Goal: Task Accomplishment & Management: Complete application form

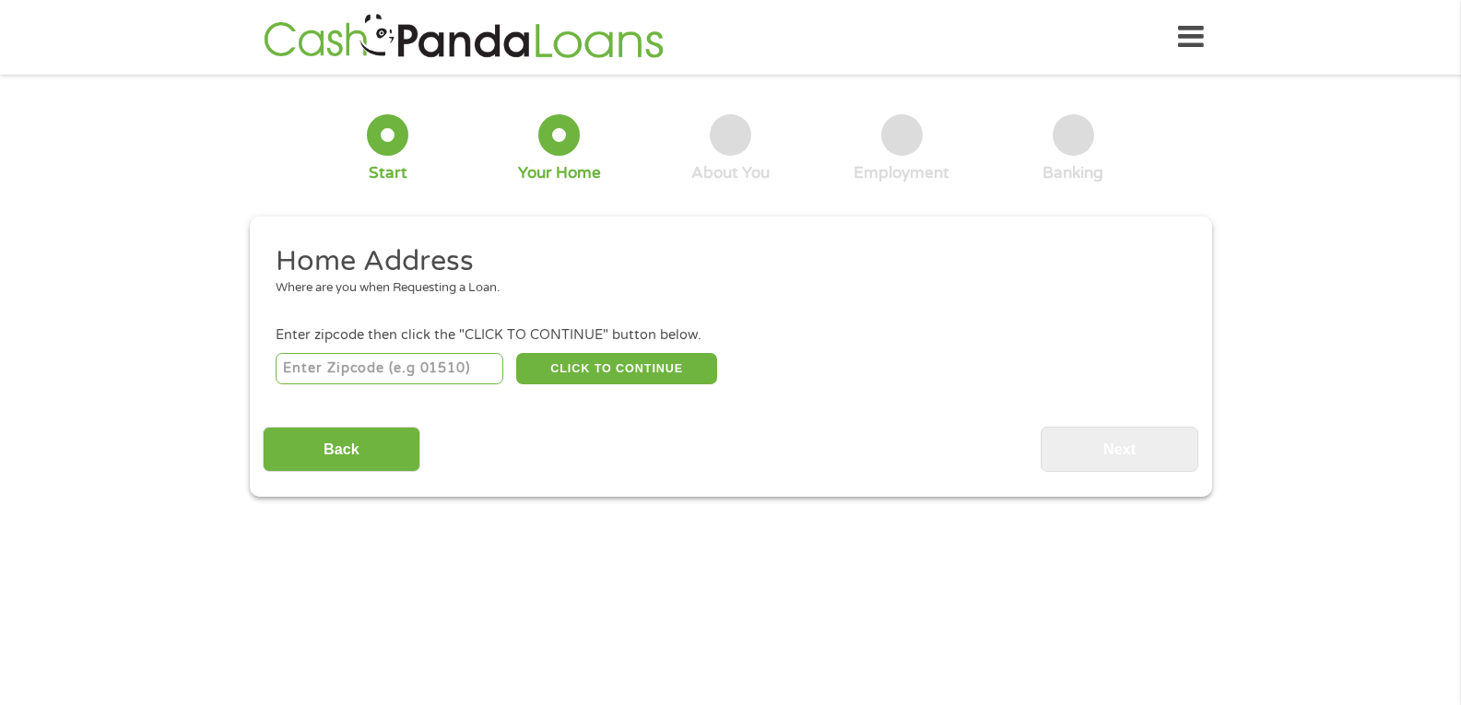
drag, startPoint x: 441, startPoint y: 373, endPoint x: 446, endPoint y: 361, distance: 12.4
click at [443, 369] on input "number" at bounding box center [390, 368] width 228 height 31
type input "55075"
click at [608, 369] on button "CLICK TO CONTINUE" at bounding box center [616, 368] width 201 height 31
type input "55075"
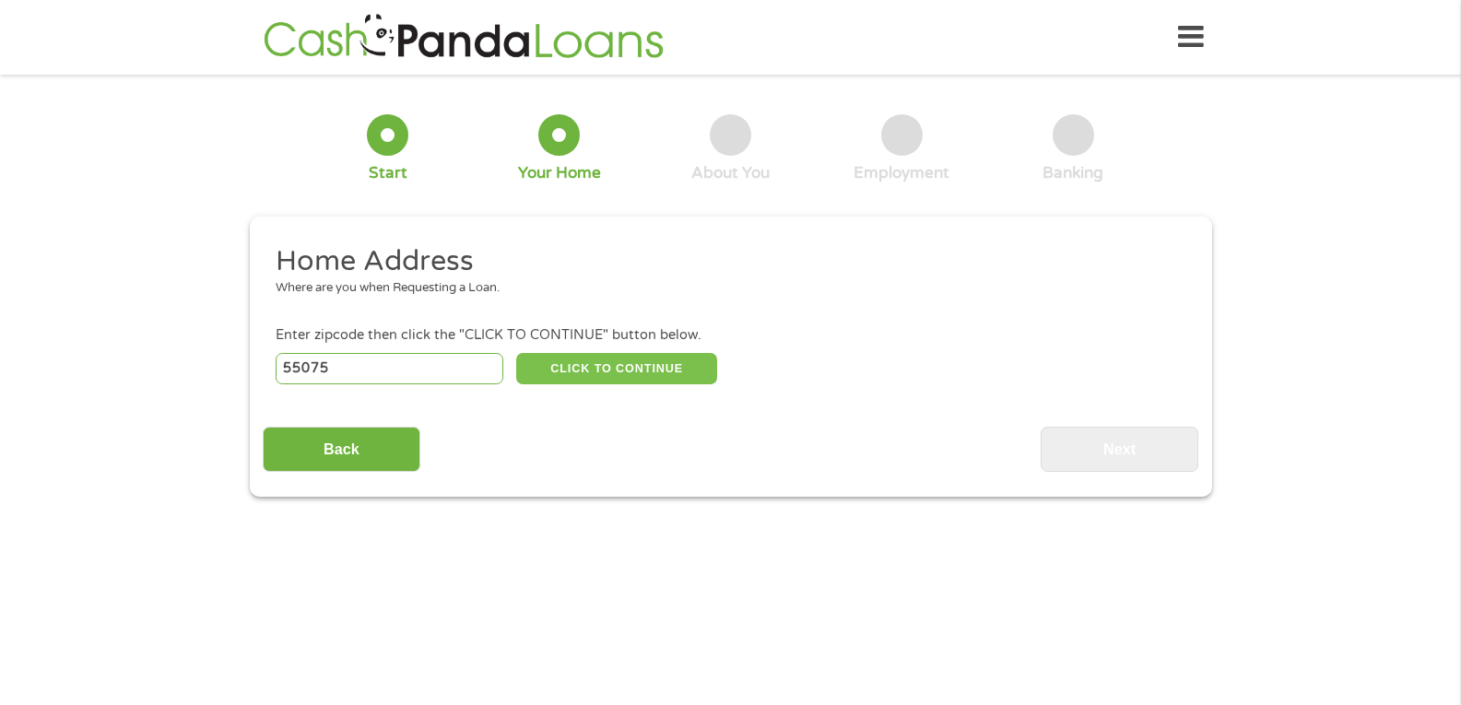
type input "[GEOGRAPHIC_DATA][PERSON_NAME]"
select select "[US_STATE]"
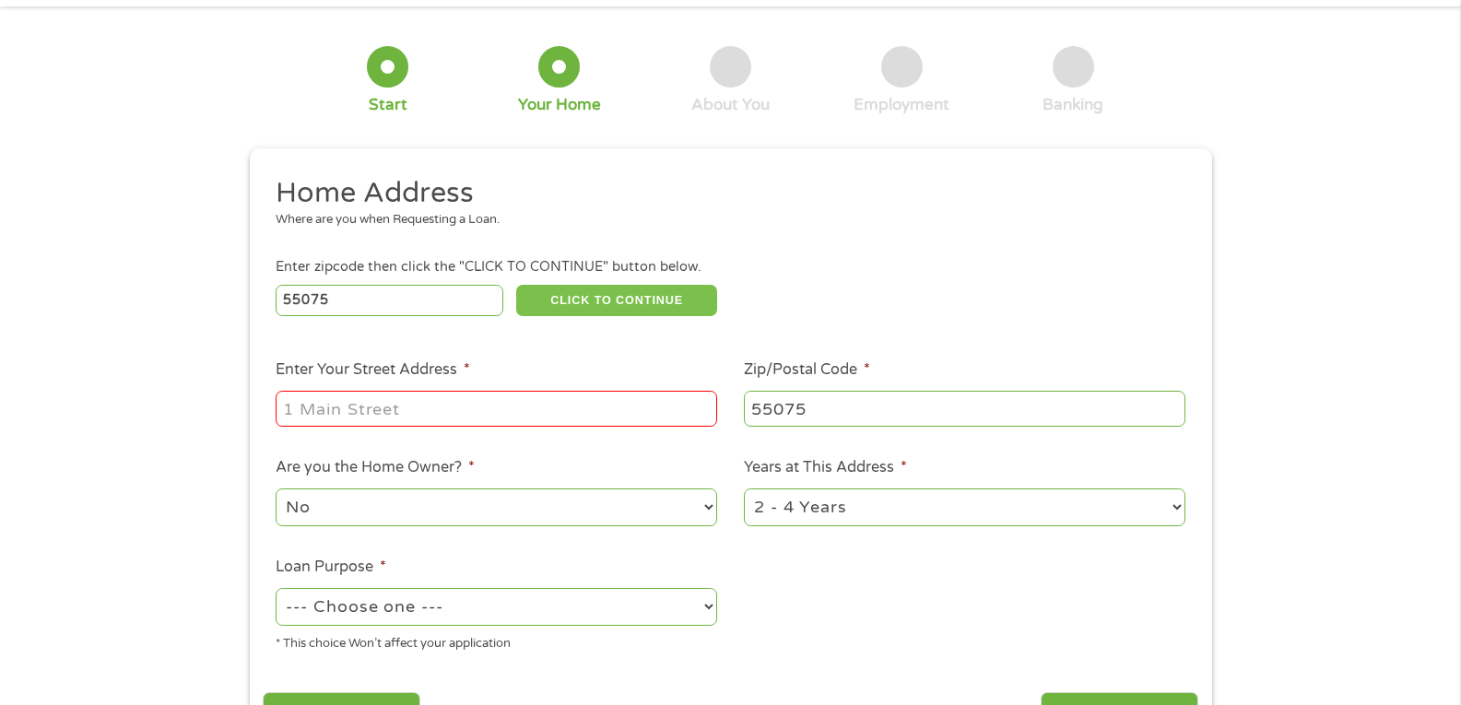
scroll to position [92, 0]
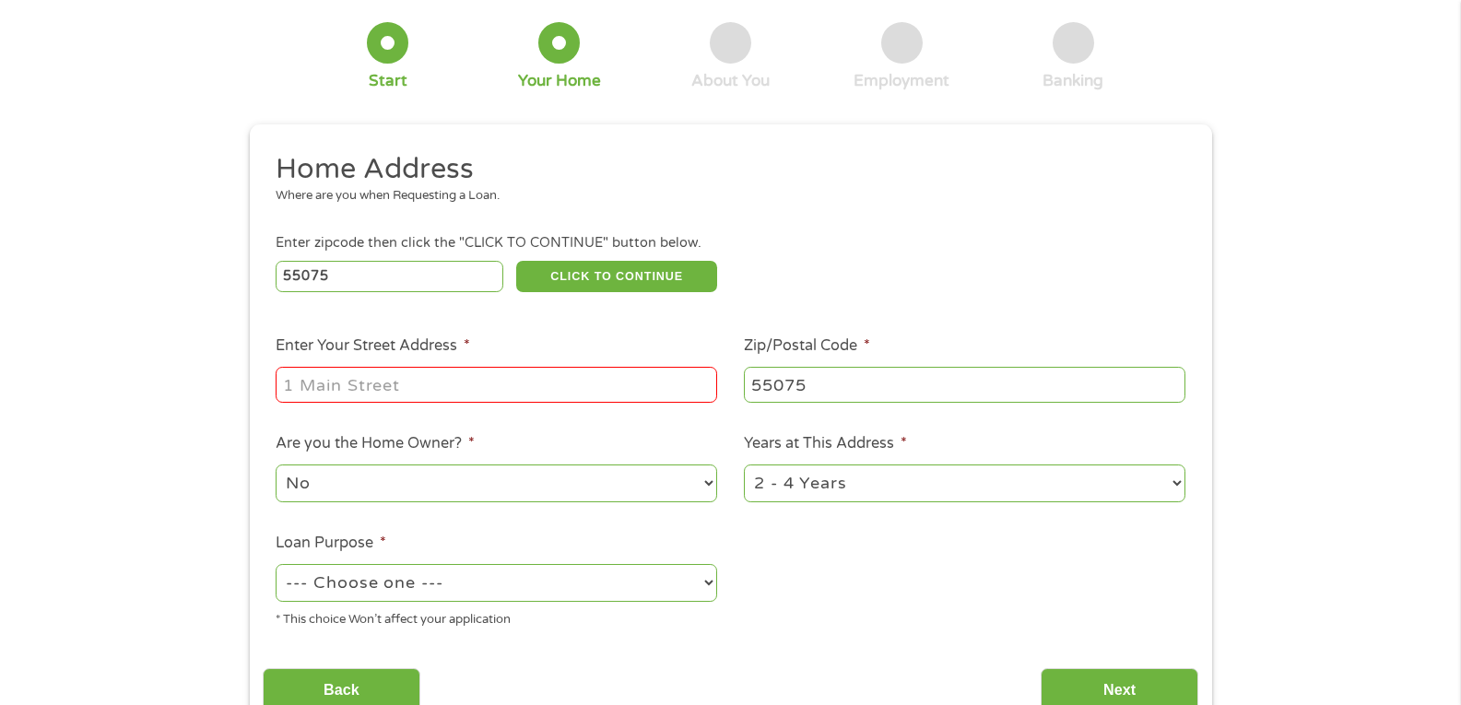
click at [364, 397] on input "Enter Your Street Address *" at bounding box center [497, 384] width 442 height 35
type input "[STREET_ADDRESS][PERSON_NAME]"
click at [560, 585] on select "--- Choose one --- Pay Bills Debt Consolidation Home Improvement Major Purchase…" at bounding box center [497, 583] width 442 height 38
click at [276, 564] on select "--- Choose one --- Pay Bills Debt Consolidation Home Improvement Major Purchase…" at bounding box center [497, 583] width 442 height 38
click at [562, 581] on select "--- Choose one --- Pay Bills Debt Consolidation Home Improvement Major Purchase…" at bounding box center [497, 583] width 442 height 38
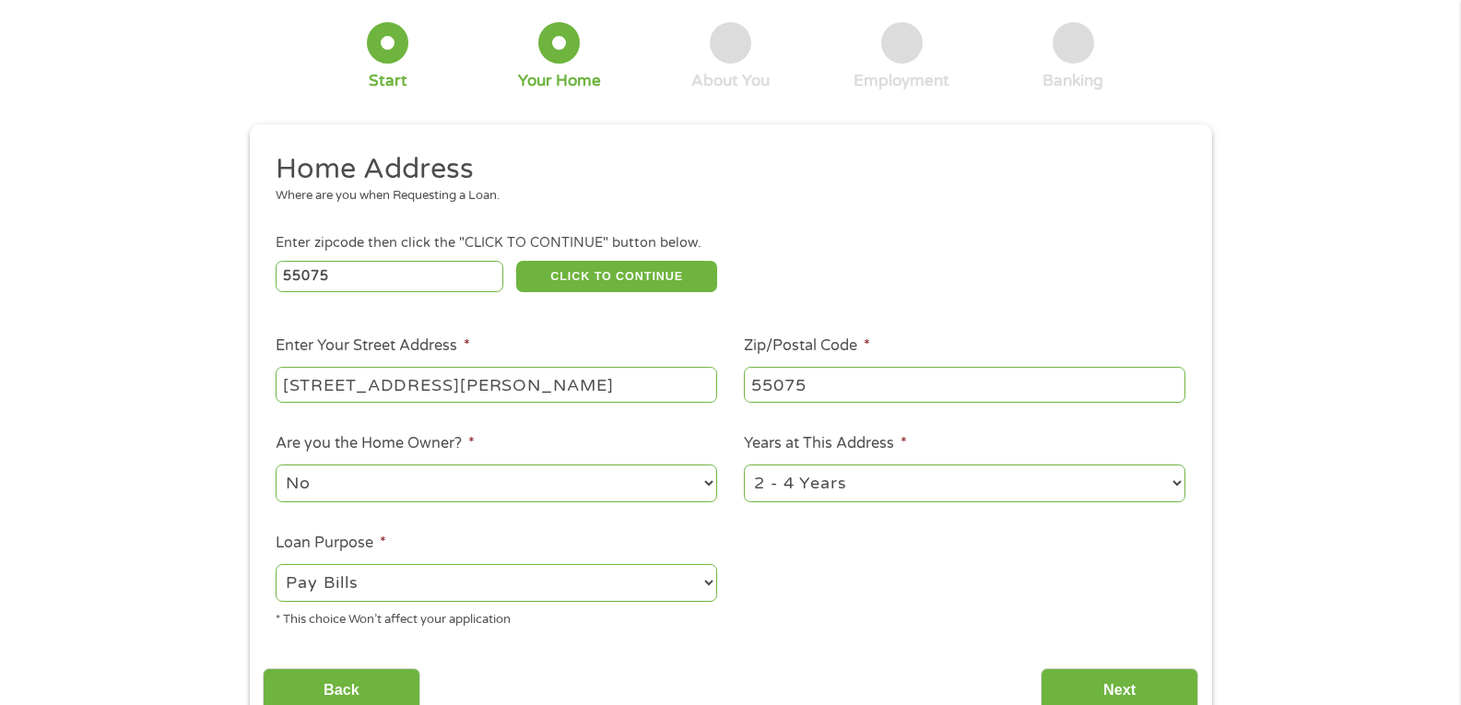
select select "majorpurchase"
click at [276, 564] on select "--- Choose one --- Pay Bills Debt Consolidation Home Improvement Major Purchase…" at bounding box center [497, 583] width 442 height 38
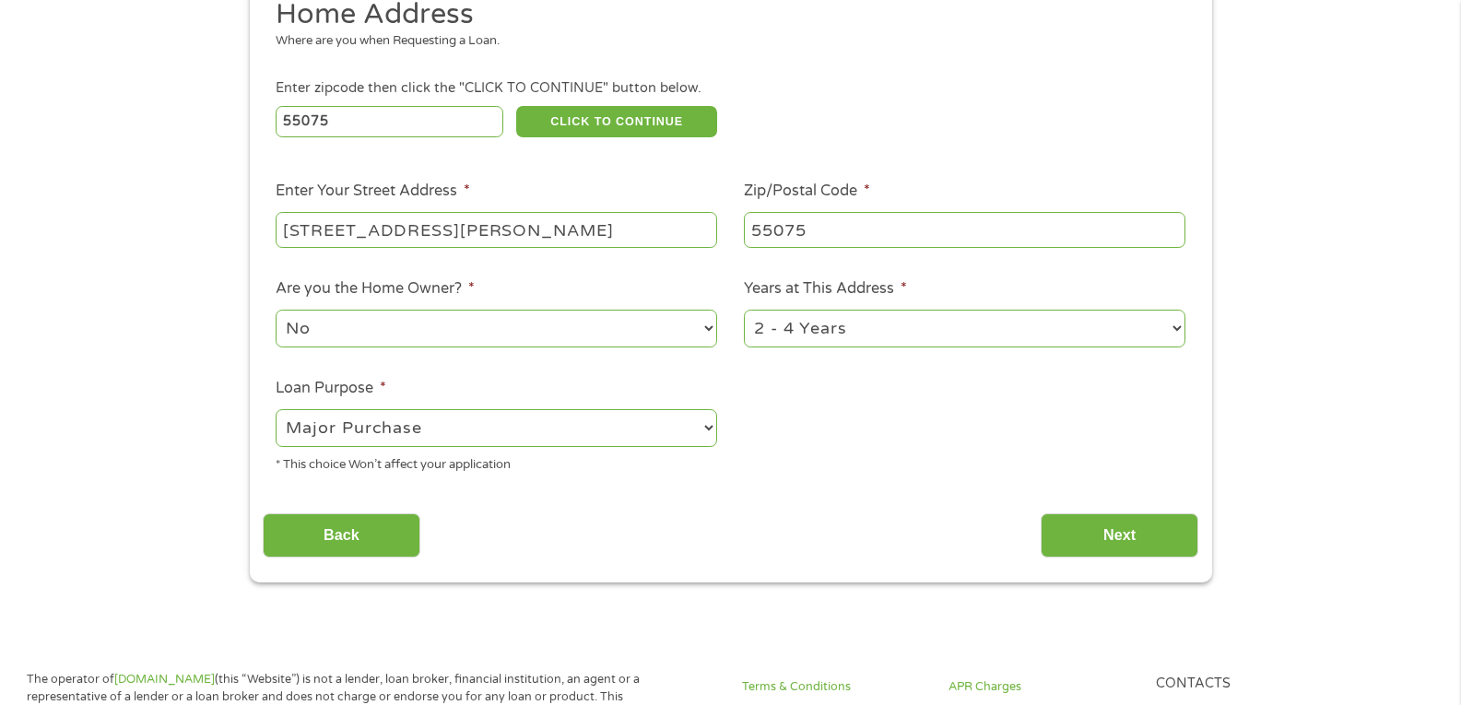
scroll to position [277, 0]
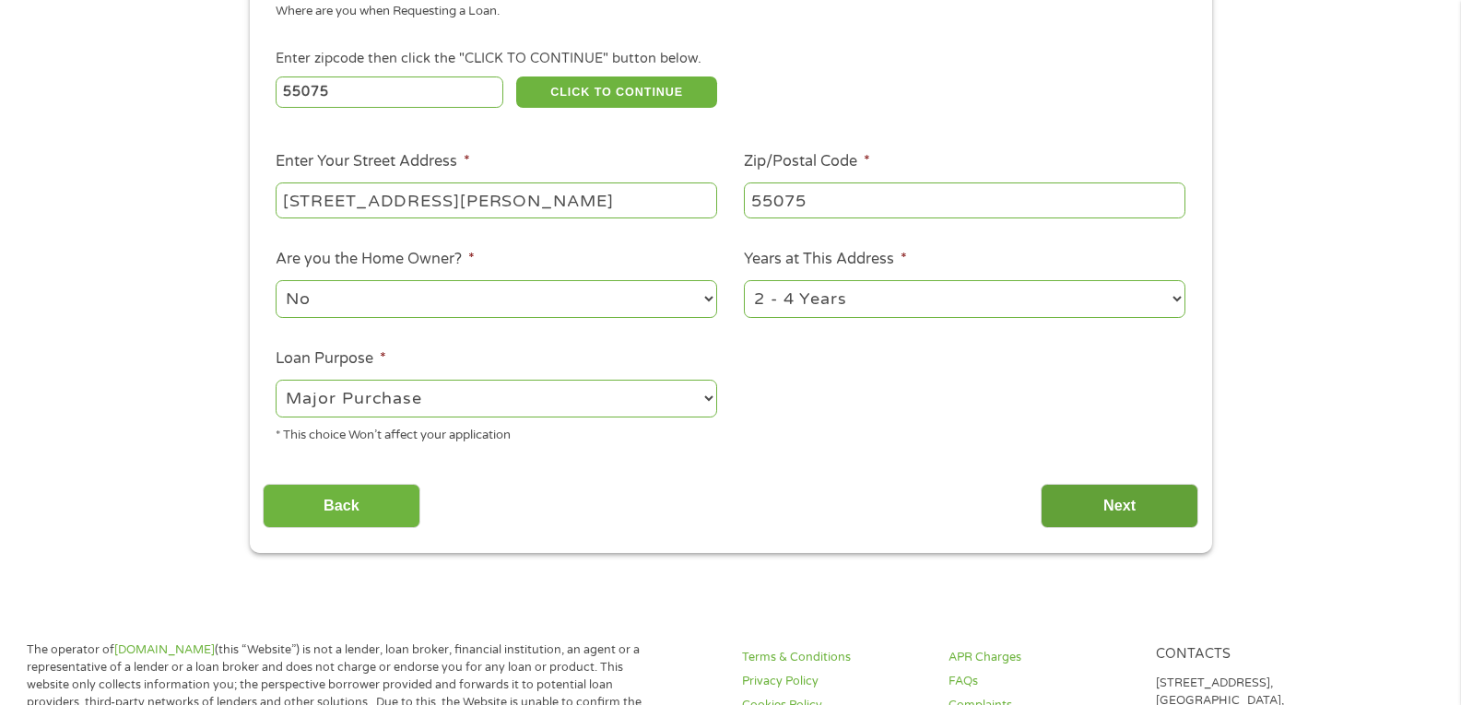
click at [1102, 514] on input "Next" at bounding box center [1120, 506] width 158 height 45
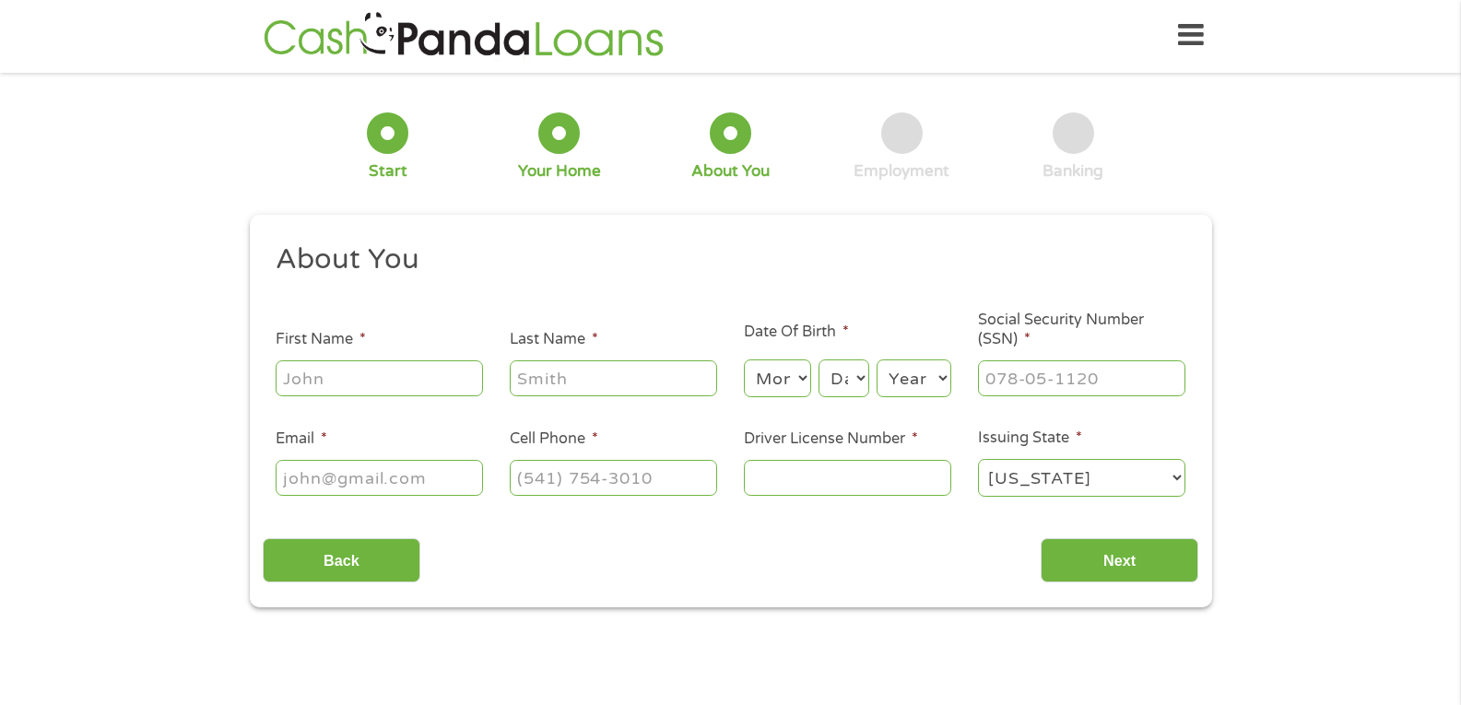
scroll to position [0, 0]
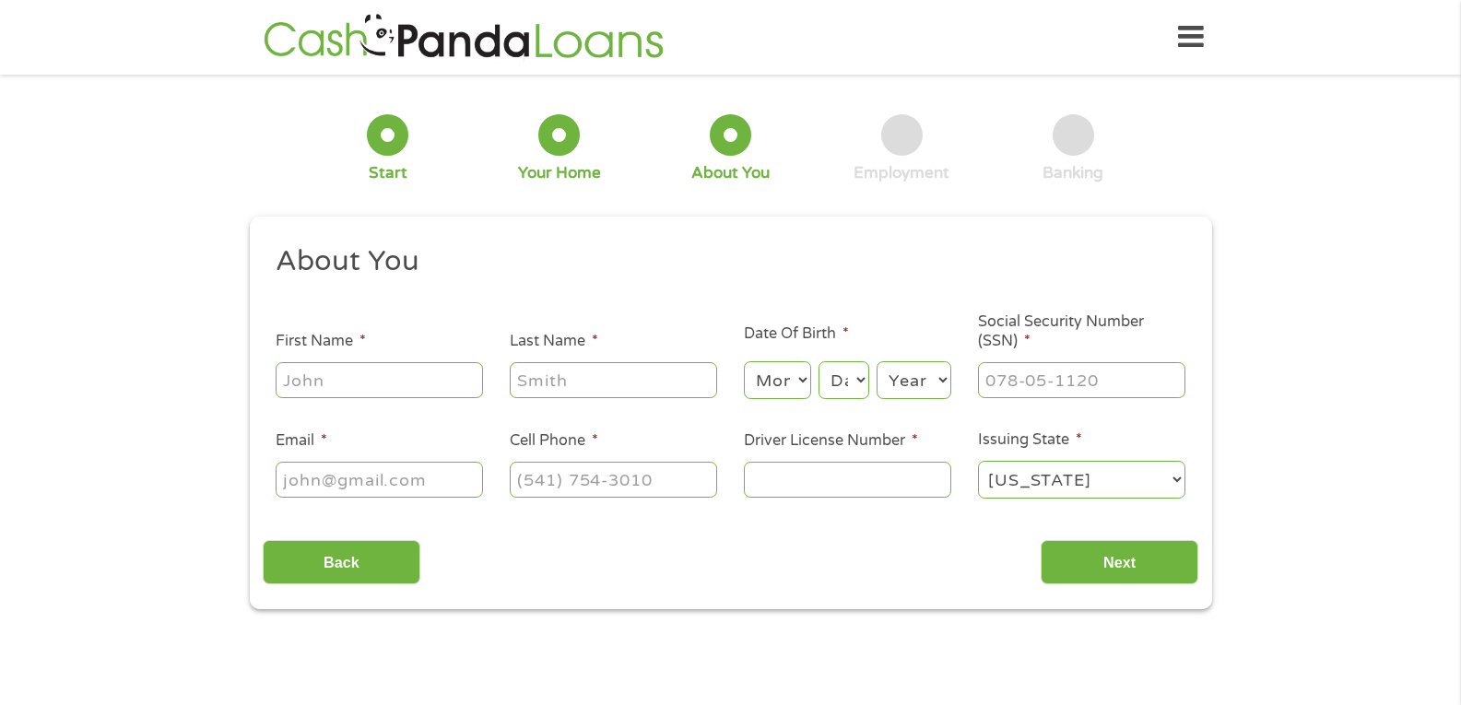
click at [416, 393] on input "First Name *" at bounding box center [379, 379] width 207 height 35
type input "PANG"
type input "YANG"
select select "12"
select select "31"
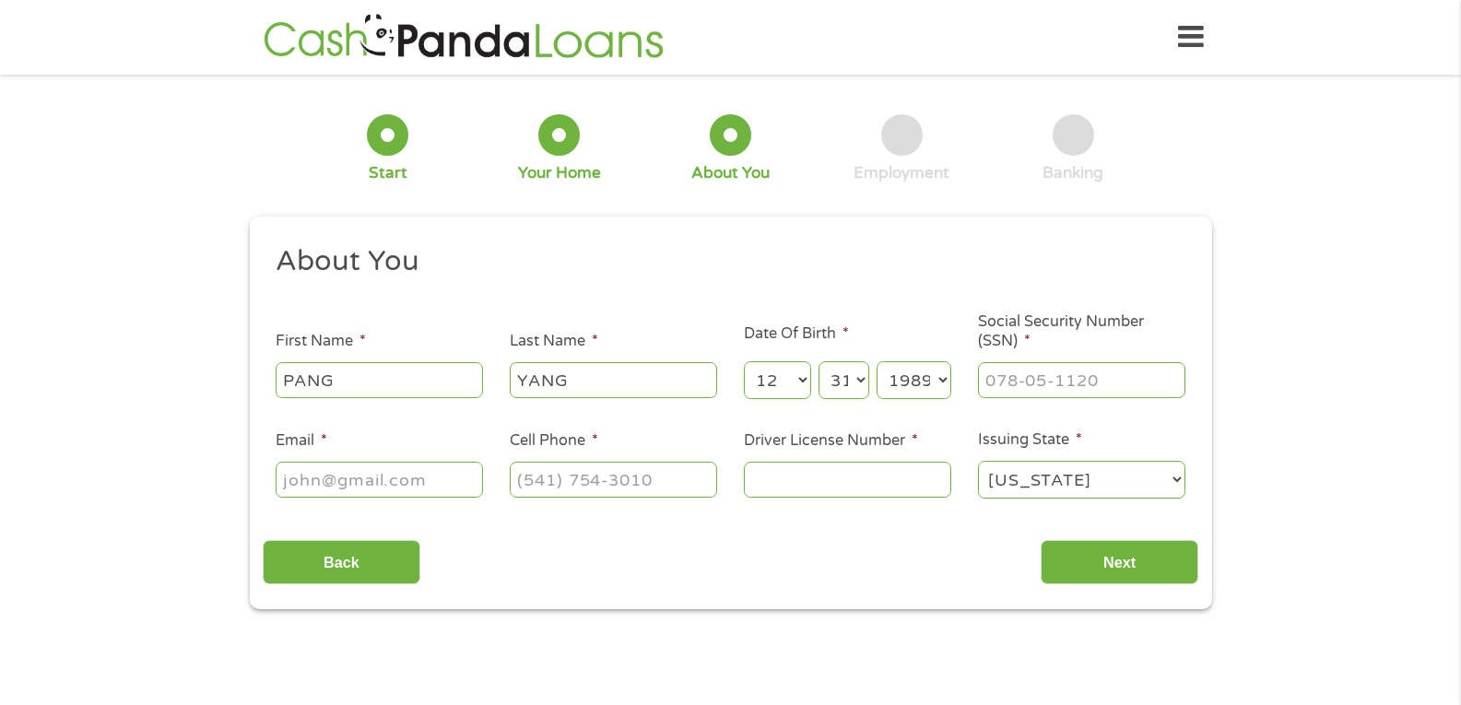
select select "1981"
type input "476-96-1904"
click at [318, 485] on input "Email *" at bounding box center [379, 479] width 207 height 35
type input "[EMAIL_ADDRESS][DOMAIN_NAME]"
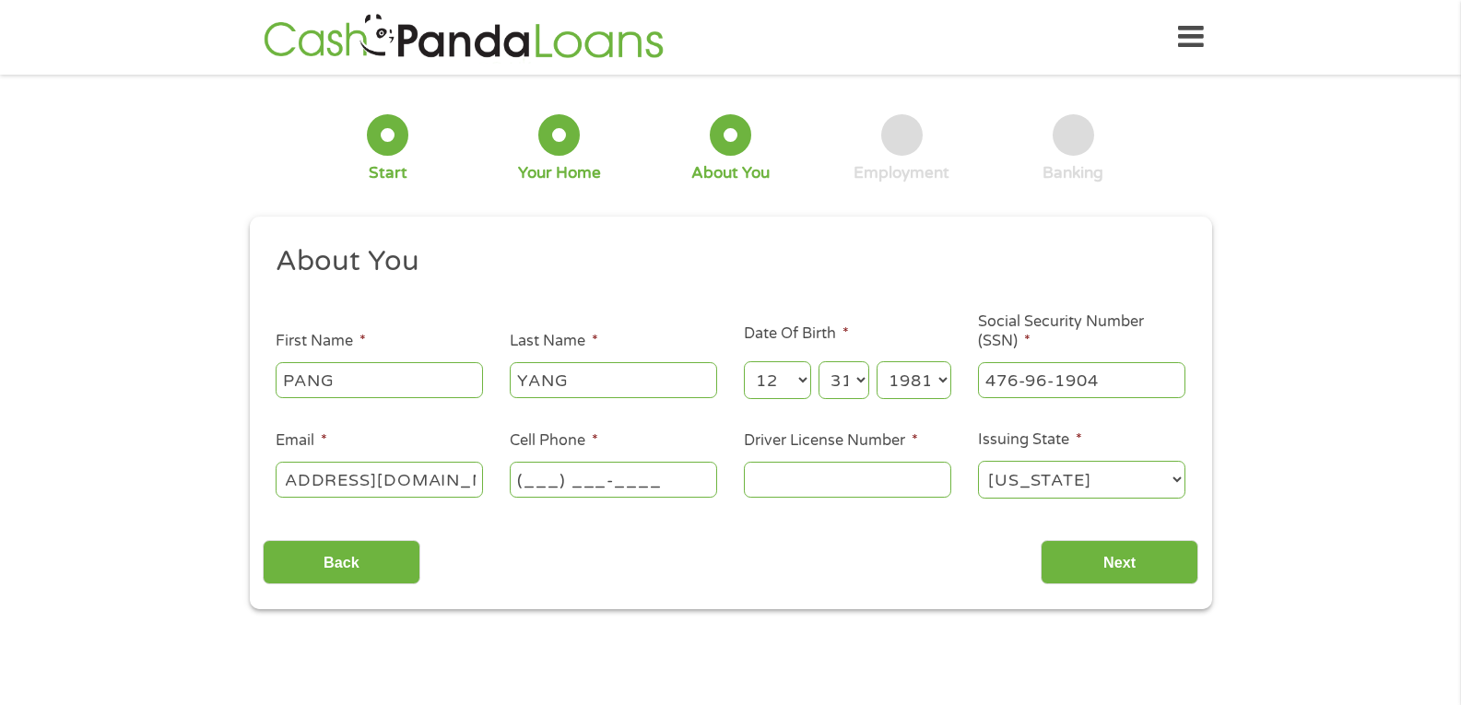
scroll to position [0, 0]
type input "[PHONE_NUMBER]"
type input "S769183962822"
click at [1128, 562] on input "Next" at bounding box center [1120, 562] width 158 height 45
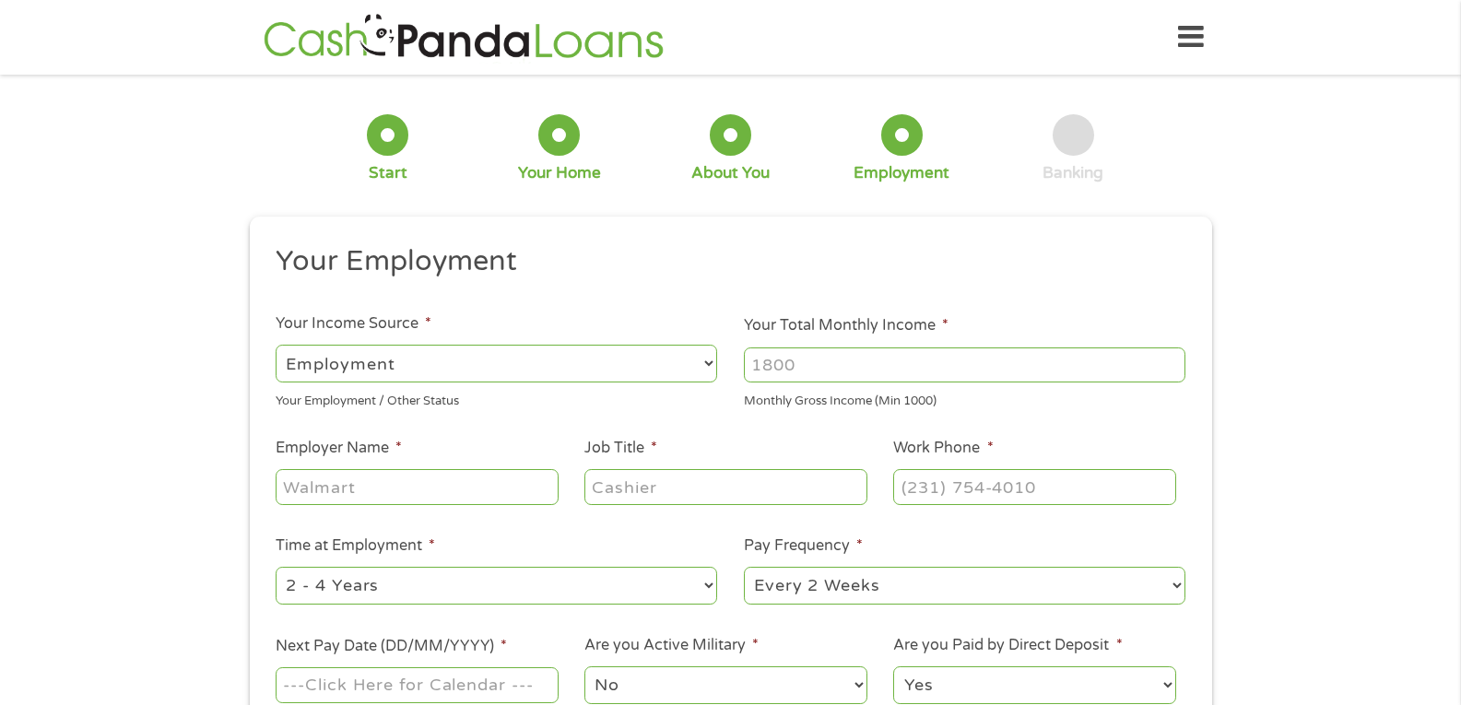
click at [773, 372] on input "Your Total Monthly Income *" at bounding box center [965, 365] width 442 height 35
type input "3500"
drag, startPoint x: 393, startPoint y: 468, endPoint x: 367, endPoint y: 470, distance: 25.9
click at [392, 468] on div at bounding box center [417, 488] width 282 height 42
click at [318, 480] on input "Employer Name *" at bounding box center [417, 486] width 282 height 35
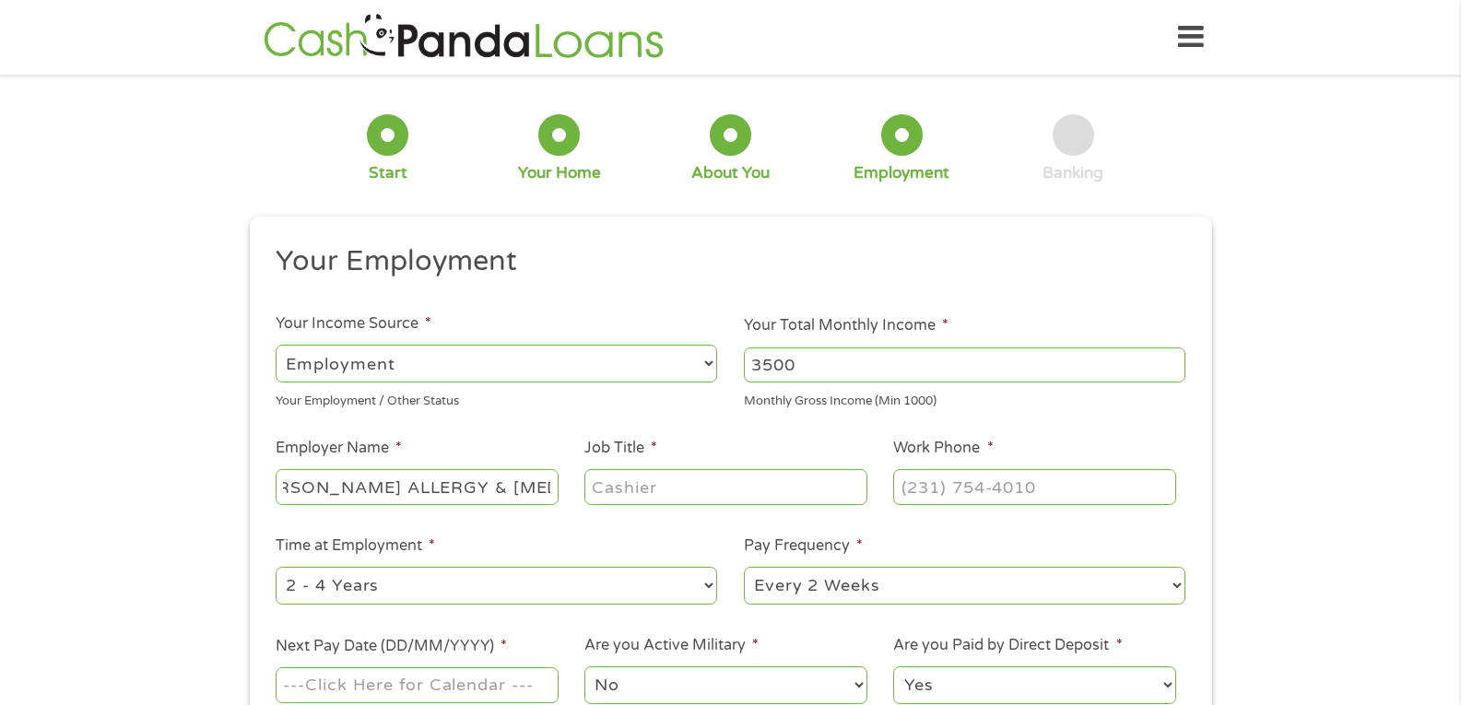
scroll to position [0, 75]
type input "ST [PERSON_NAME] ALLERGY & [MEDICAL_DATA] CLINIC"
type input "FRONT DESK SUPERVISOR"
type input "[PHONE_NUMBER]"
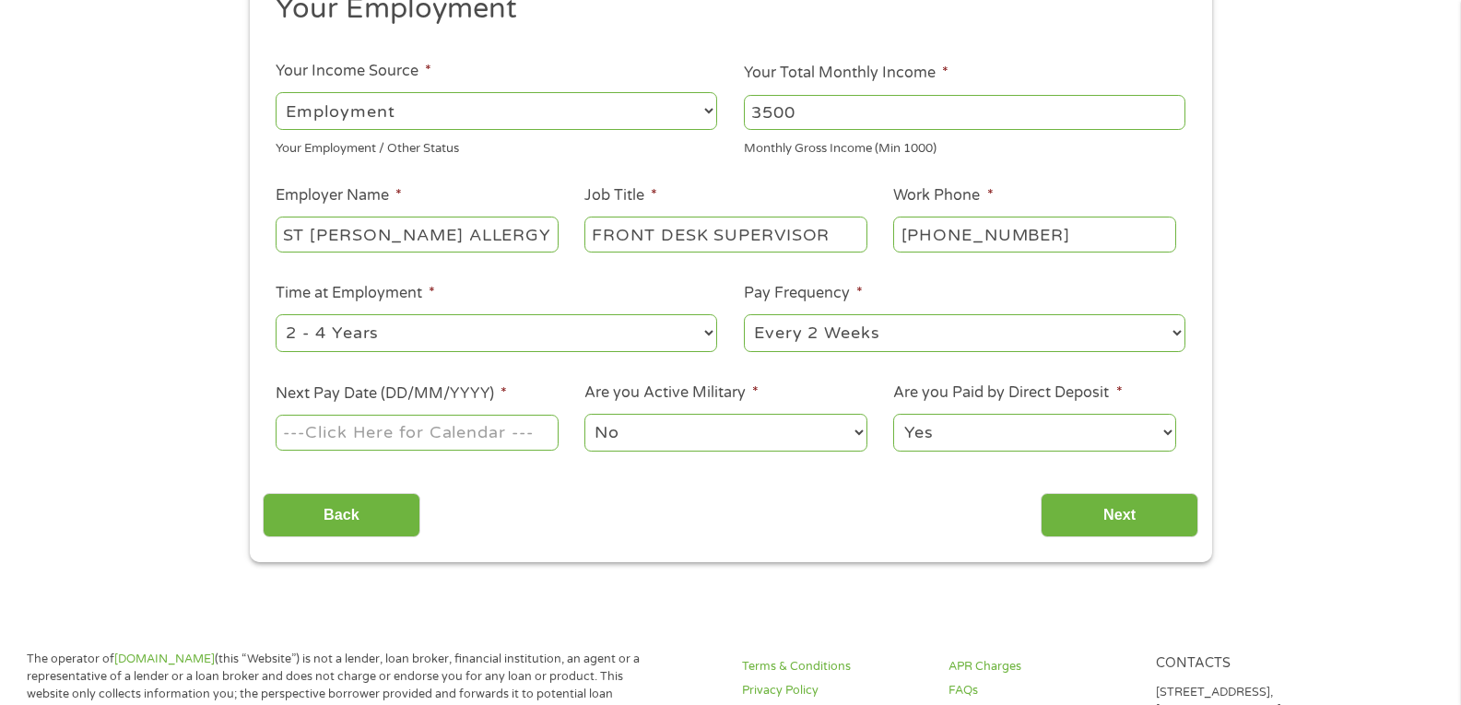
scroll to position [277, 0]
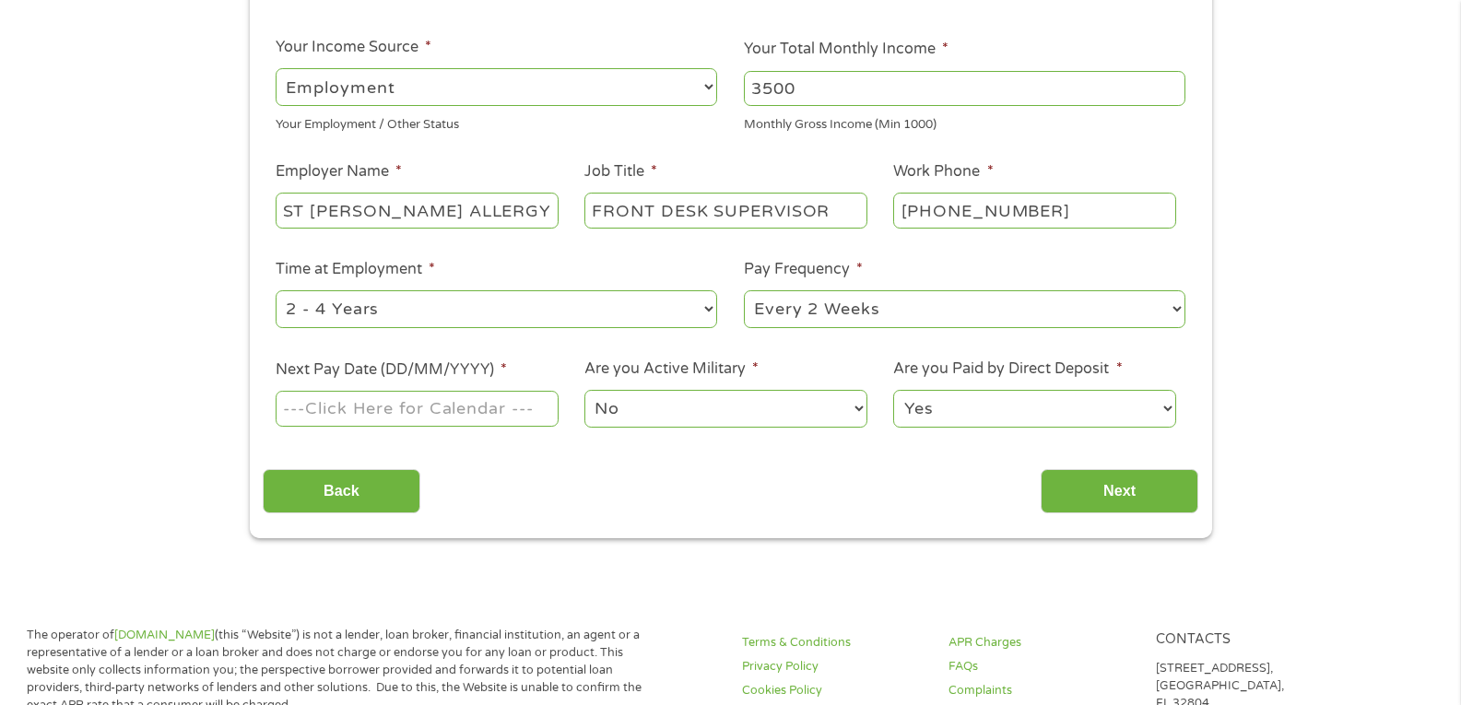
click at [643, 317] on select "--- Choose one --- 1 Year or less 1 - 2 Years 2 - 4 Years Over 4 Years" at bounding box center [497, 309] width 442 height 38
select select "60months"
click at [276, 290] on select "--- Choose one --- 1 Year or less 1 - 2 Years 2 - 4 Years Over 4 Years" at bounding box center [497, 309] width 442 height 38
click at [456, 409] on input "Next Pay Date (DD/MM/YYYY) *" at bounding box center [417, 408] width 282 height 35
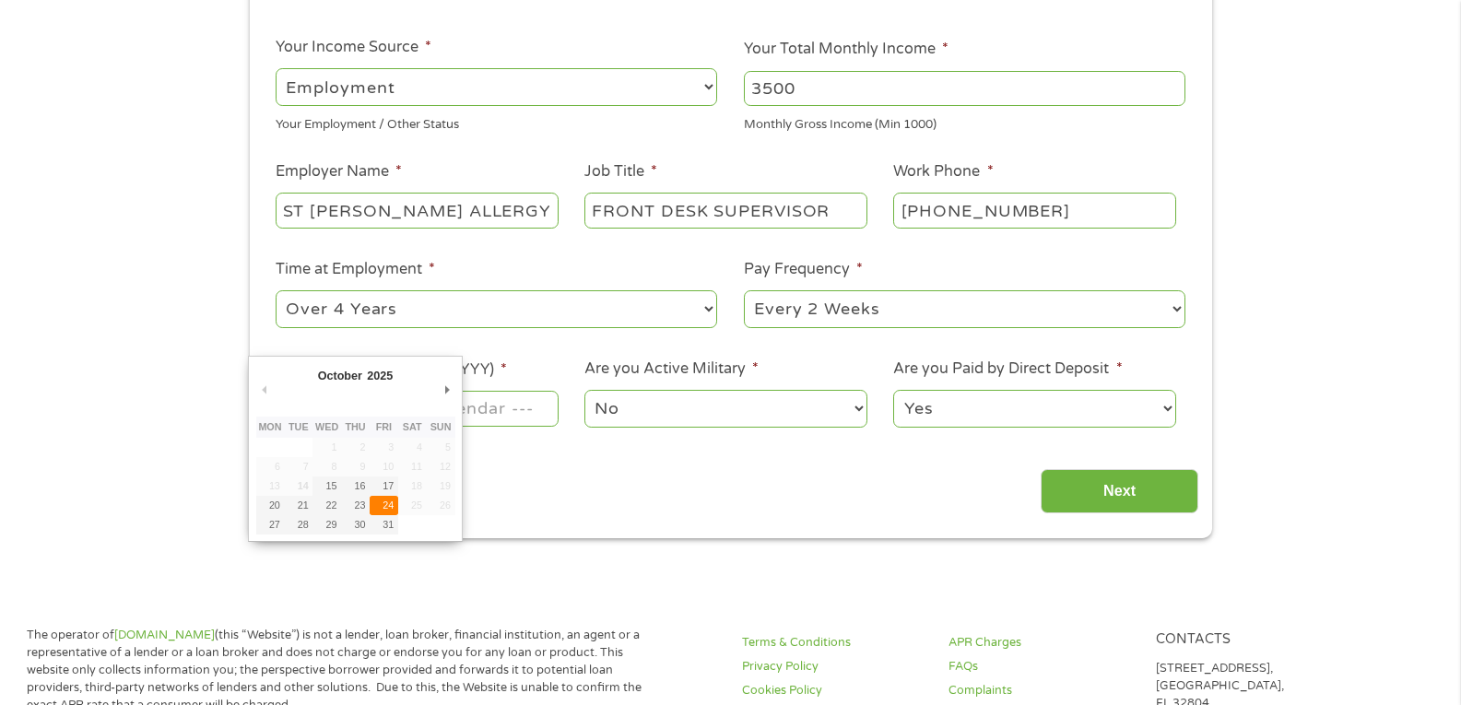
type input "[DATE]"
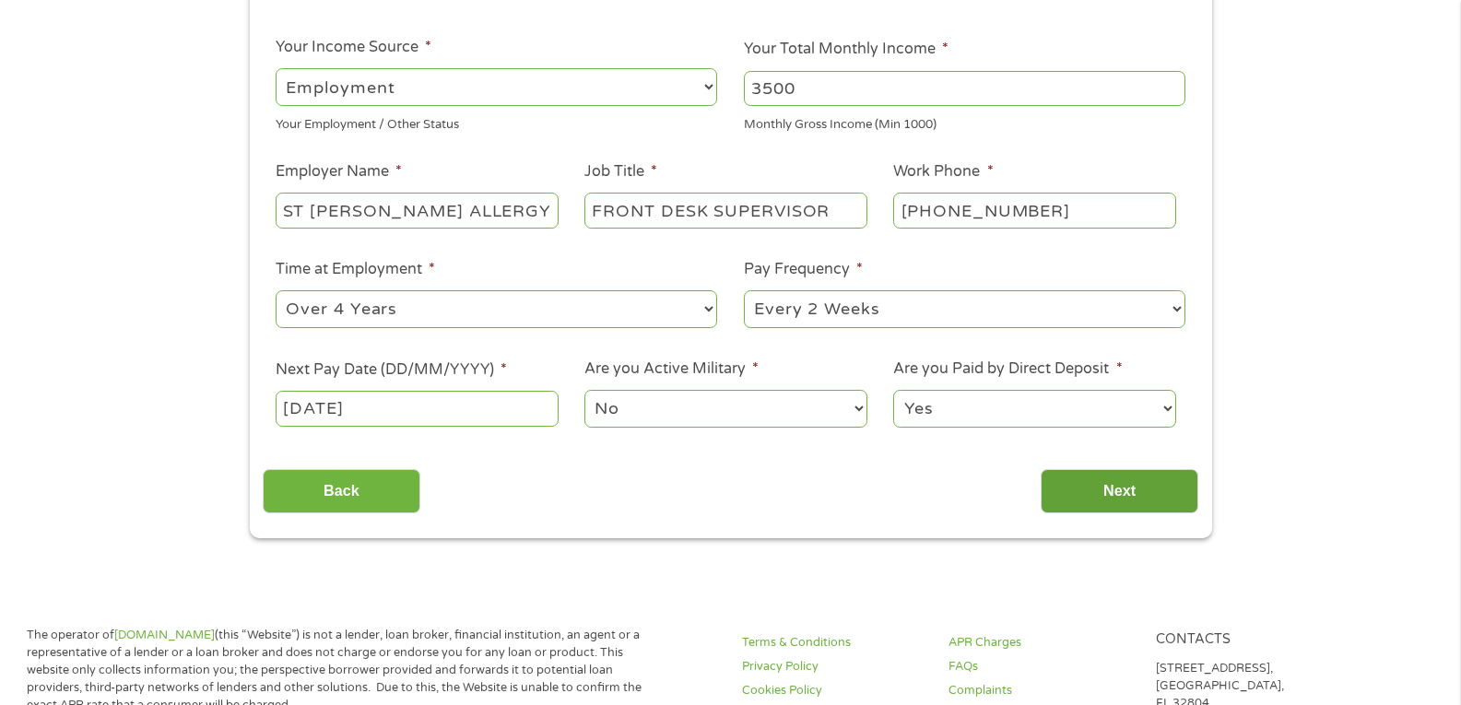
click at [1091, 486] on input "Next" at bounding box center [1120, 491] width 158 height 45
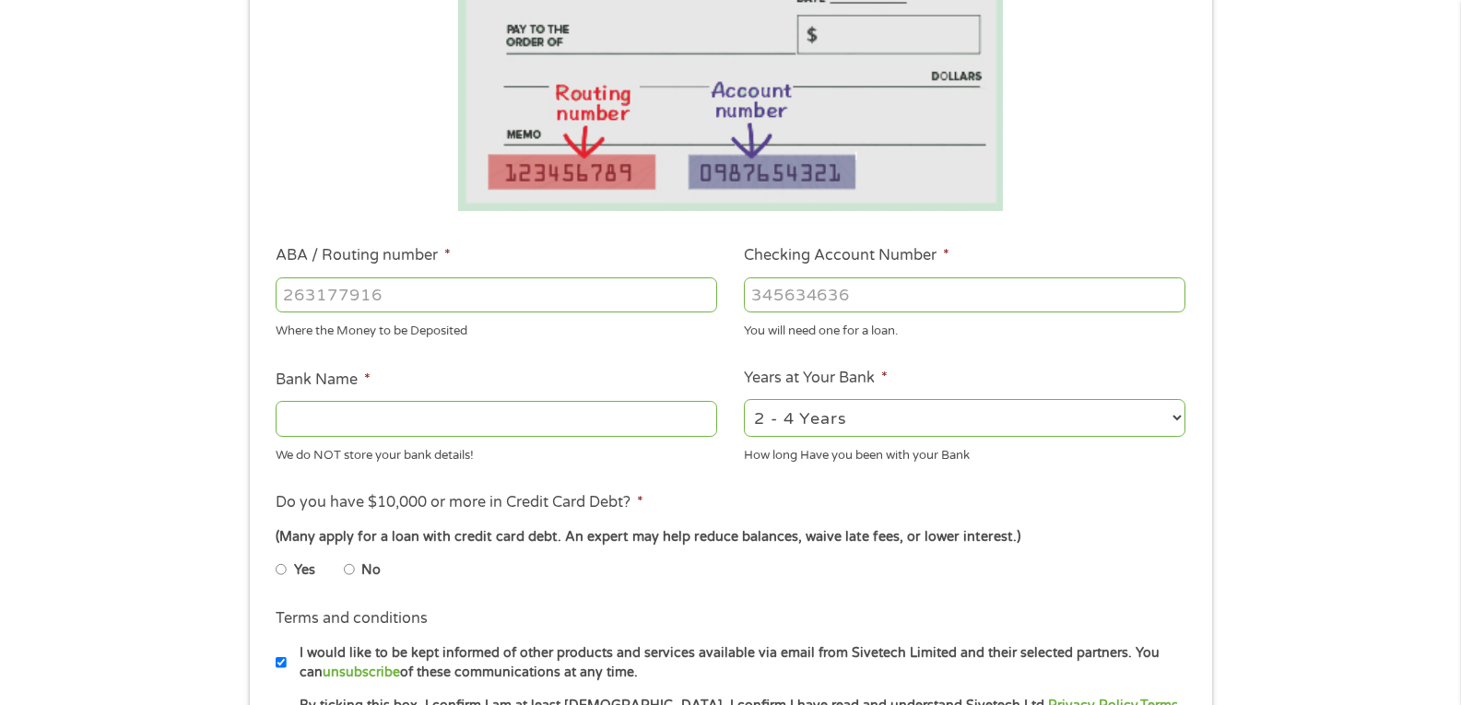
scroll to position [369, 0]
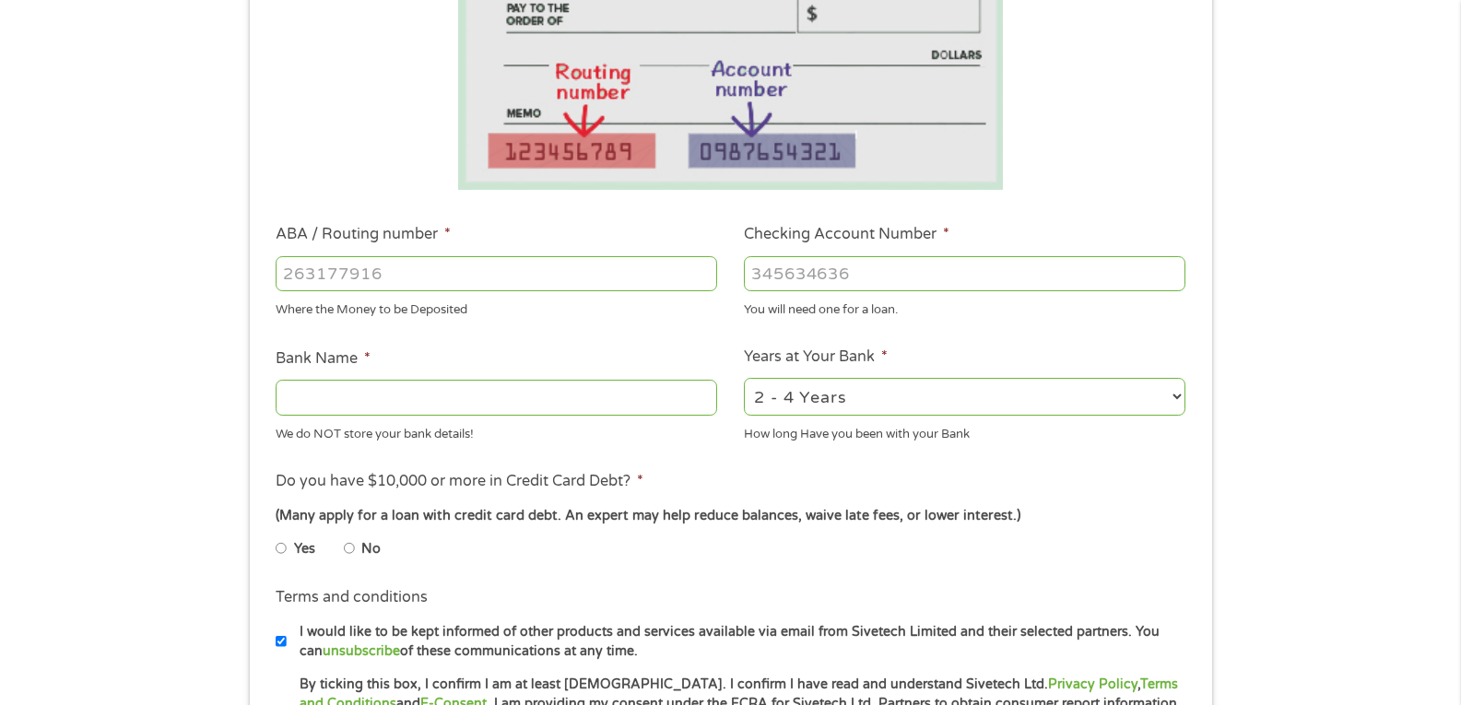
click at [447, 275] on input "ABA / Routing number *" at bounding box center [497, 273] width 442 height 35
type input "091000022"
type input "US BANK NA"
type input "091000022"
click at [802, 269] on input "Checking Account Number *" at bounding box center [965, 273] width 442 height 35
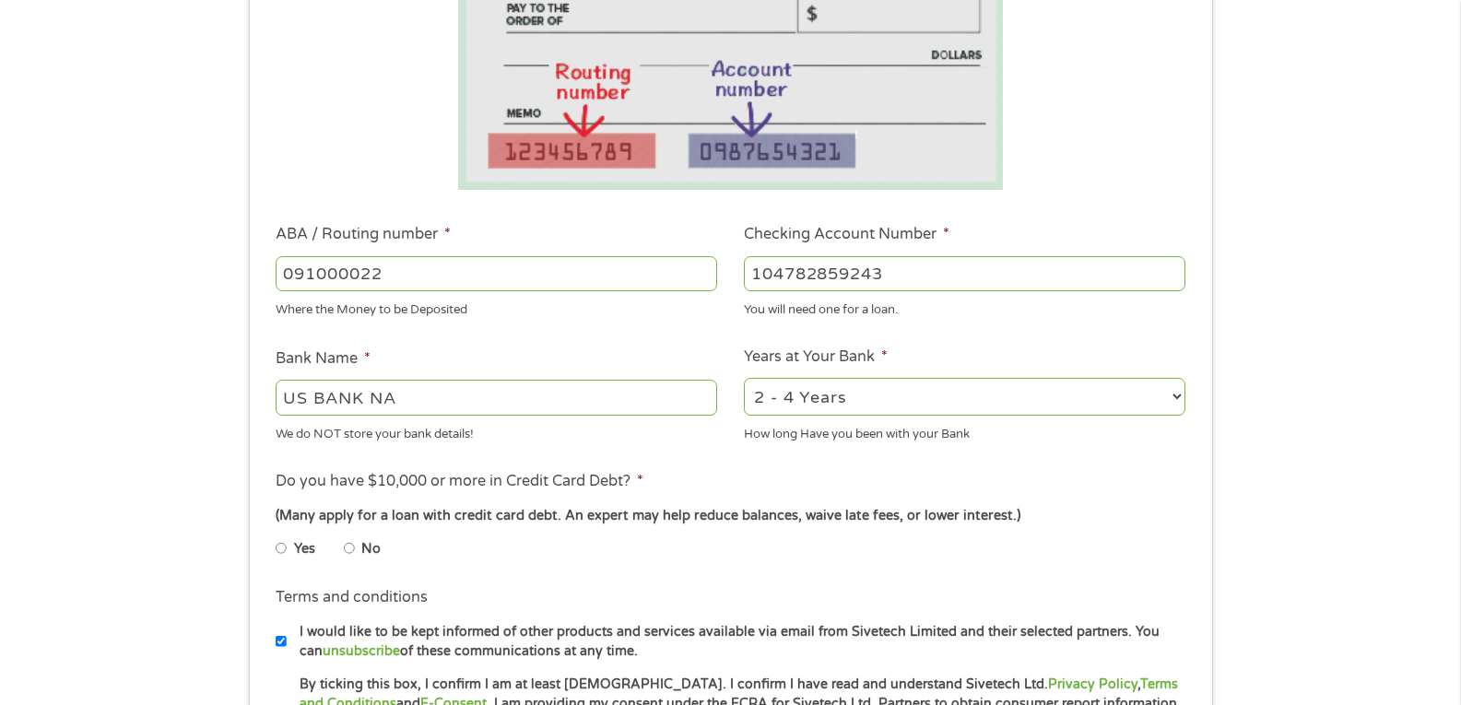
type input "104782859243"
click at [792, 406] on select "2 - 4 Years 6 - 12 Months 1 - 2 Years Over 4 Years" at bounding box center [965, 397] width 442 height 38
select select "60months"
click at [744, 378] on select "2 - 4 Years 6 - 12 Months 1 - 2 Years Over 4 Years" at bounding box center [965, 397] width 442 height 38
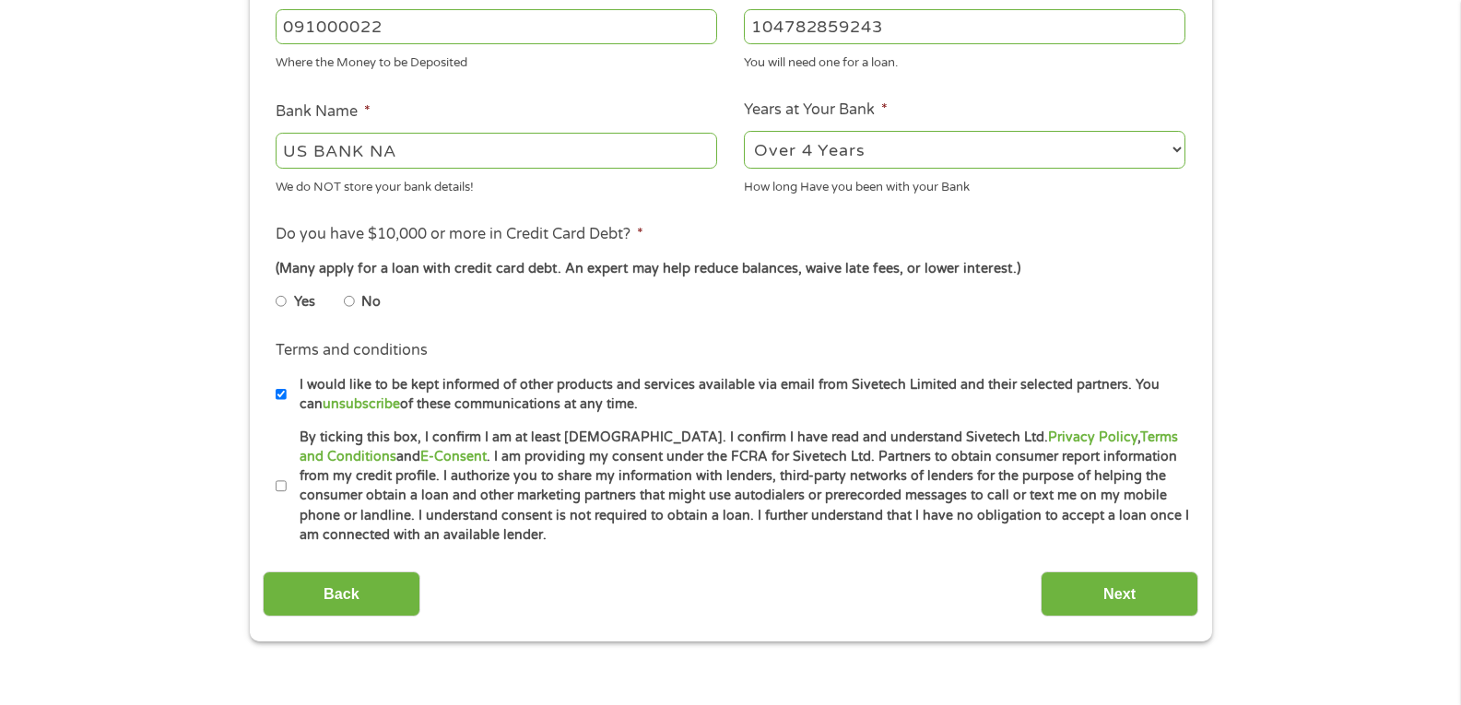
scroll to position [645, 0]
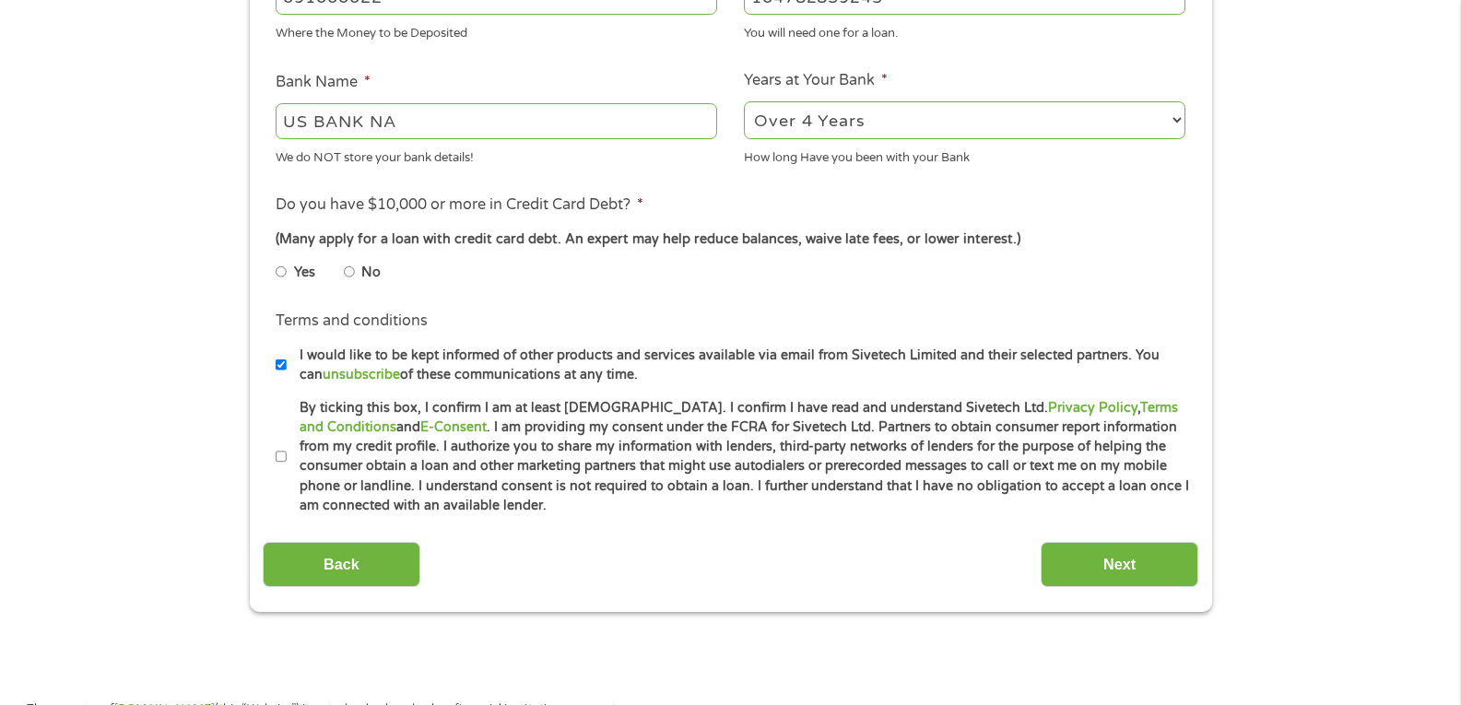
click at [347, 266] on input "No" at bounding box center [349, 272] width 11 height 30
radio input "true"
click at [280, 458] on input "By ticking this box, I confirm I am at least [DEMOGRAPHIC_DATA]. I confirm I ha…" at bounding box center [281, 458] width 11 height 30
checkbox input "true"
click at [1112, 568] on input "Next" at bounding box center [1120, 564] width 158 height 45
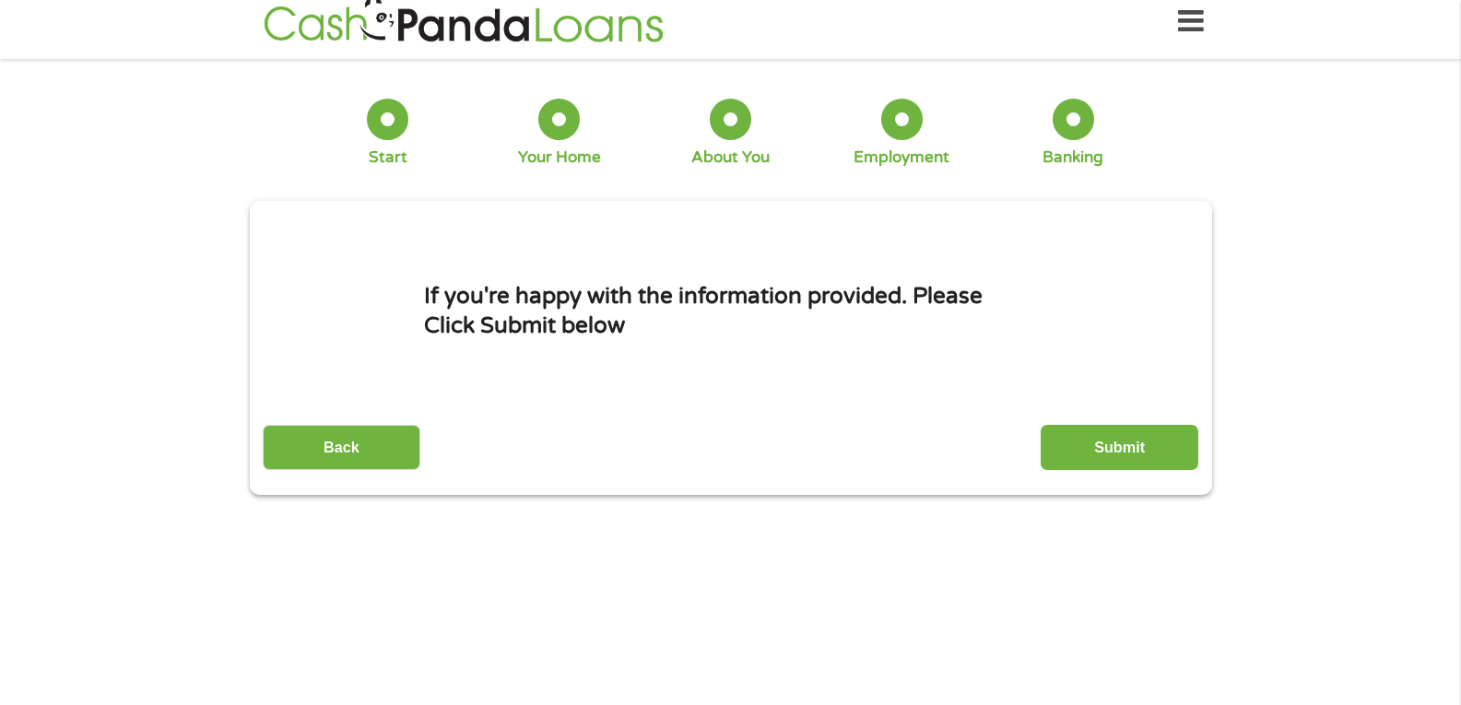
scroll to position [0, 0]
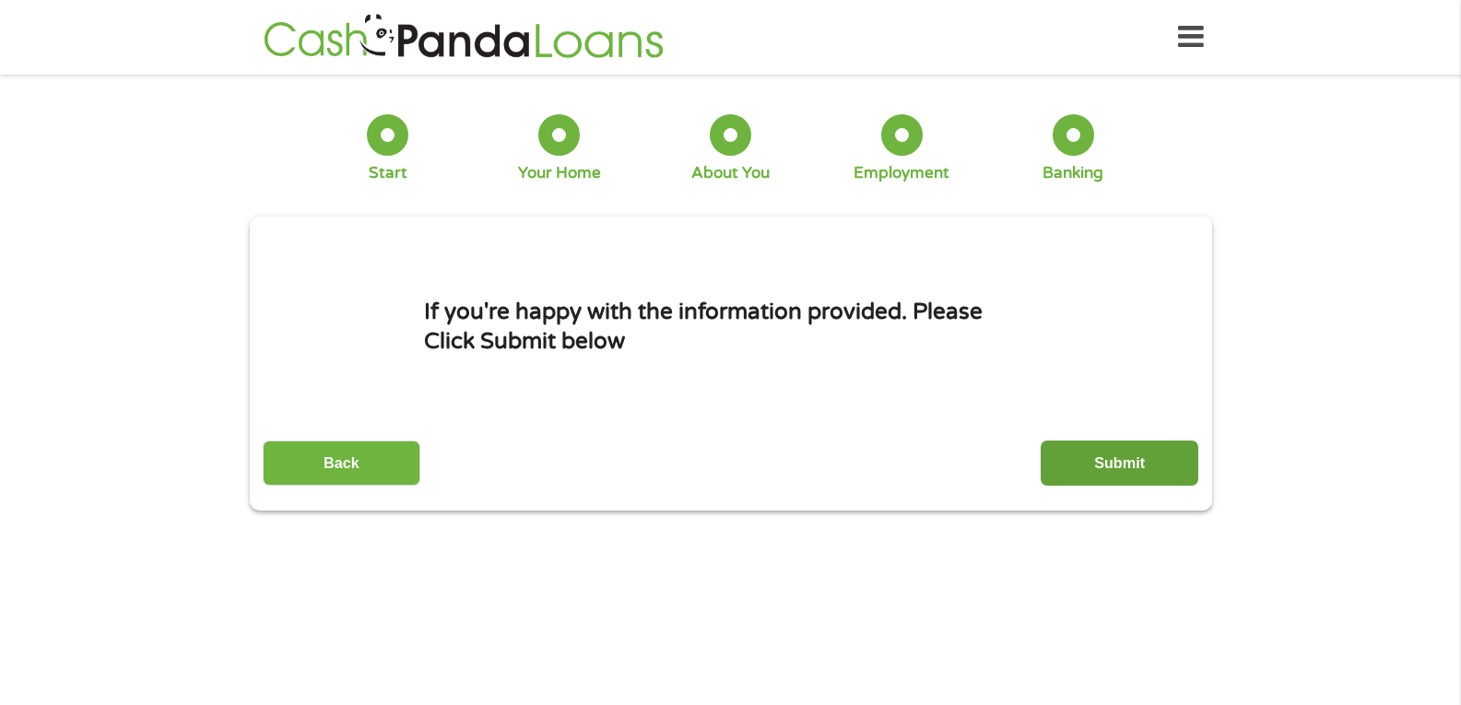
click at [1139, 466] on input "Submit" at bounding box center [1120, 463] width 158 height 45
